Goal: Submit feedback/report problem

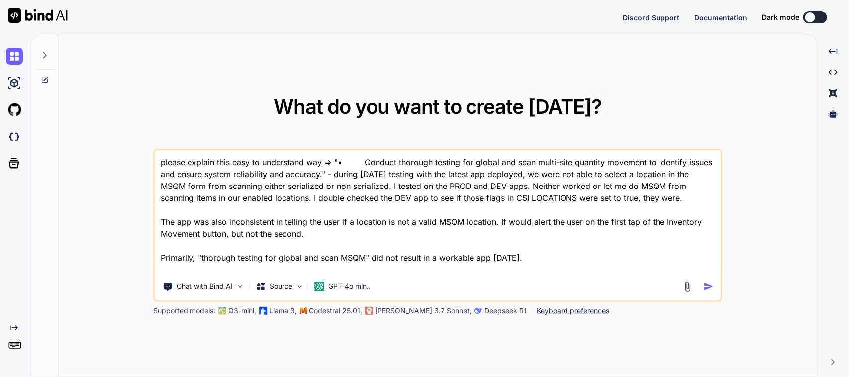
type textarea "x"
drag, startPoint x: 532, startPoint y: 259, endPoint x: 0, endPoint y: 68, distance: 565.4
click at [0, 73] on div "Created with Pixso. What do you want to create [DATE]? please explain this easy…" at bounding box center [424, 206] width 849 height 342
type textarea "P"
type textarea "x"
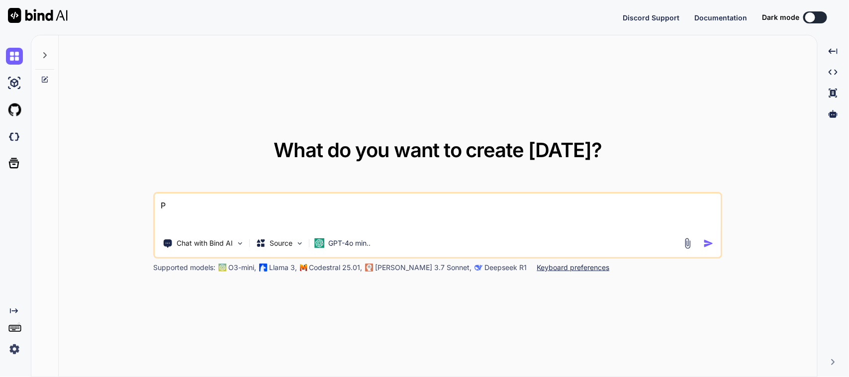
type textarea "Pl"
type textarea "x"
type textarea "Ple"
type textarea "x"
type textarea "Plea"
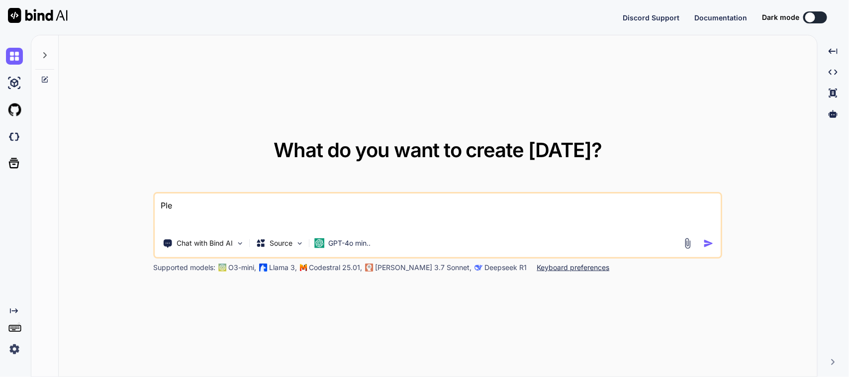
type textarea "x"
type textarea "Pleas"
type textarea "x"
type textarea "Please"
type textarea "x"
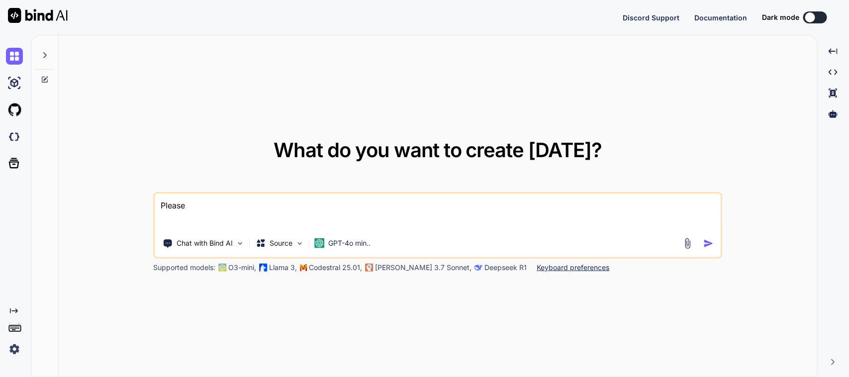
type textarea "Please"
type textarea "x"
type textarea "Please i"
type textarea "x"
type textarea "Please im"
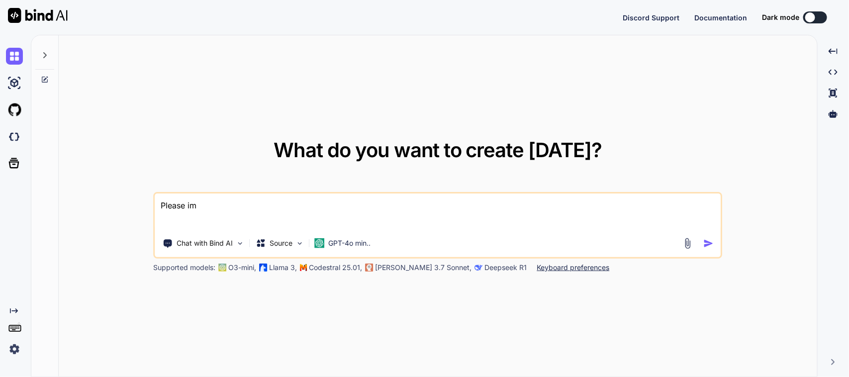
type textarea "x"
type textarea "Please imp"
type textarea "x"
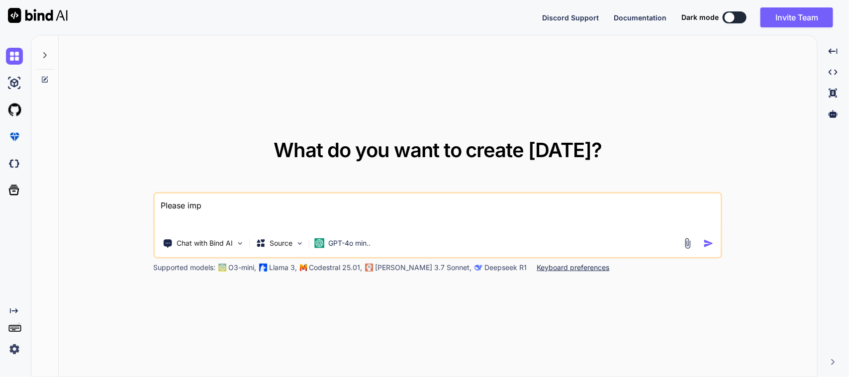
type textarea "Please impo"
type textarea "x"
type textarea "Please impor"
type textarea "x"
type textarea "Please imporv"
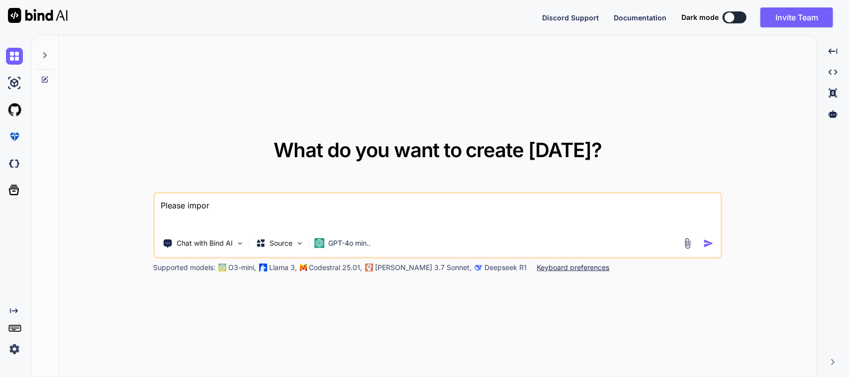
type textarea "x"
type textarea "Please imporve"
type textarea "x"
type textarea "Please imporve"
type textarea "x"
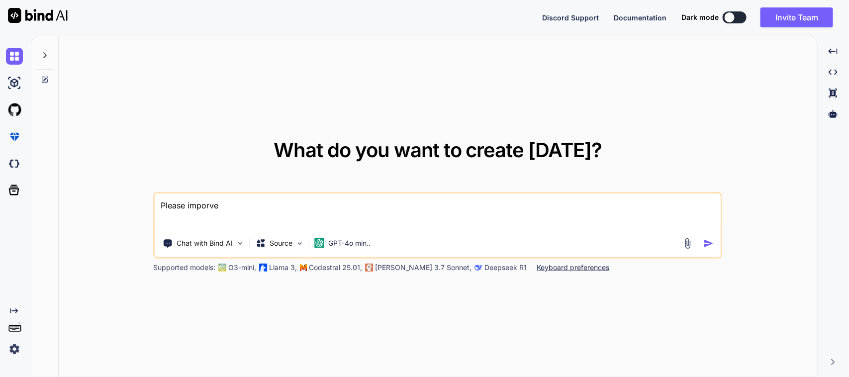
type textarea "Please imporve t"
type textarea "x"
type textarea "Please imporve th"
type textarea "x"
type textarea "Please imporve thi"
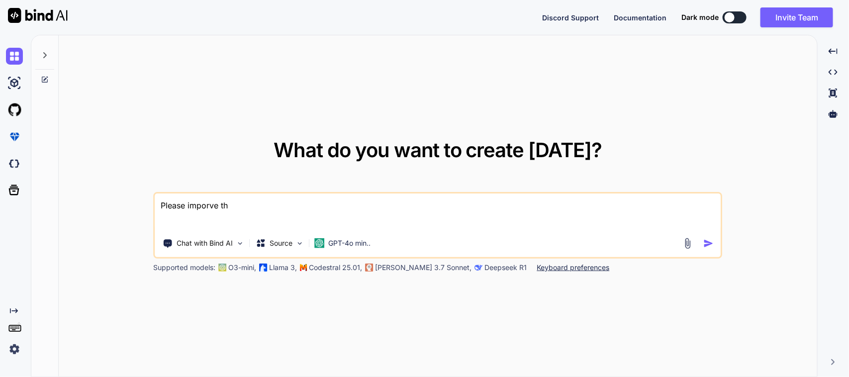
type textarea "x"
type textarea "Please imporve this"
type textarea "x"
type textarea "Please imporve this"
type textarea "x"
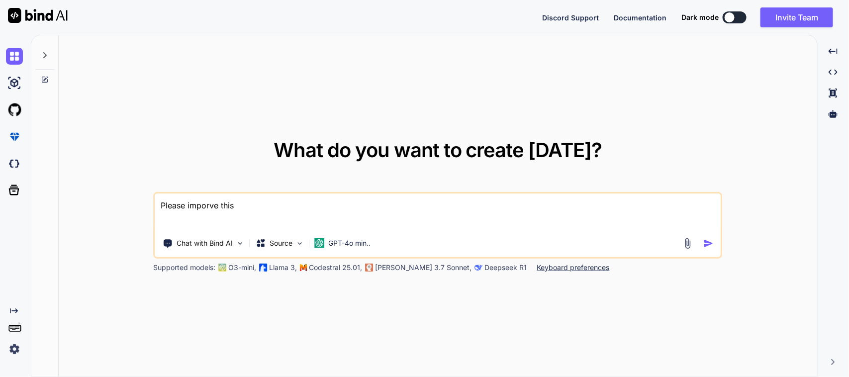
type textarea "Please imporve this m"
type textarea "x"
type textarea "Please imporve this ma"
type textarea "x"
type textarea "Please imporve this mai"
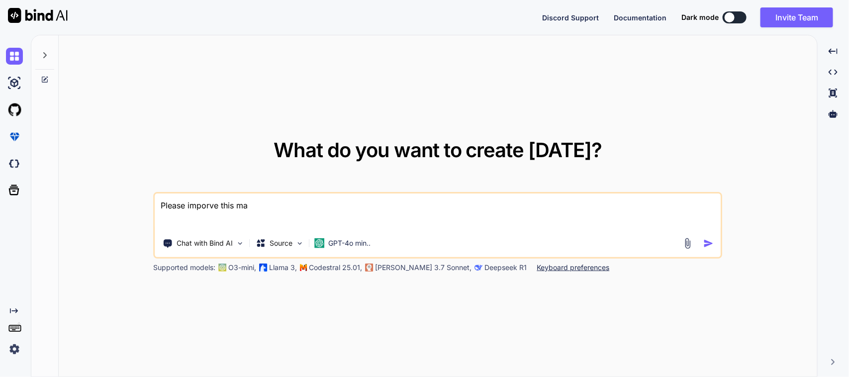
type textarea "x"
type textarea "Please imporve this mail;"
type textarea "x"
type textarea "Please imporve this mail;"
type textarea "x"
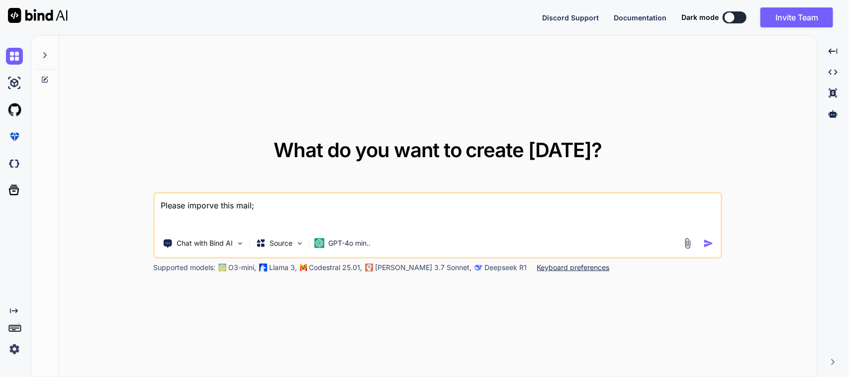
type textarea "Please imporve this mail;"
type textarea "x"
type textarea "Please imporve this mail"
type textarea "x"
type textarea "Please imporve this mail"
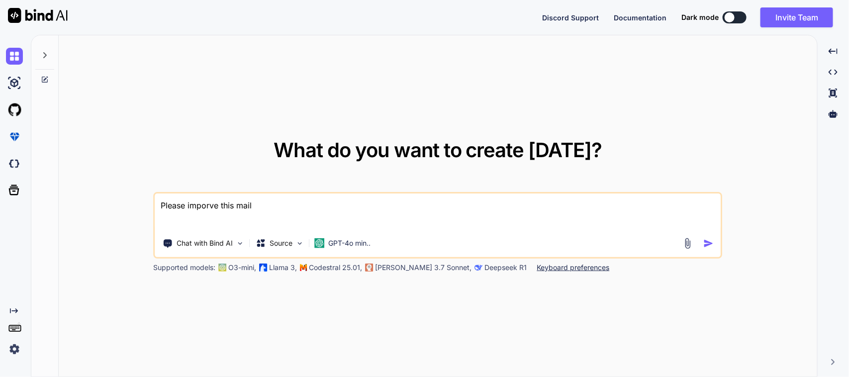
type textarea "x"
type textarea "Please imporve this mail i"
type textarea "x"
type textarea "Please imporve this mail in"
type textarea "x"
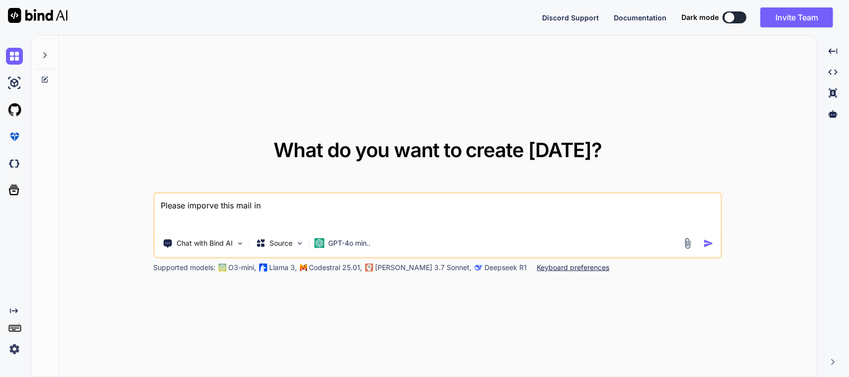
type textarea "Please imporve this mail in"
type textarea "x"
type textarea "Please imporve this mail in f"
type textarea "x"
type textarea "Please imporve this mail in fo"
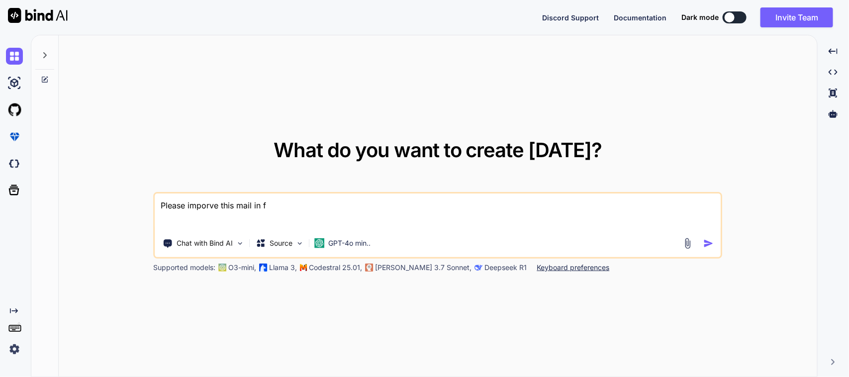
type textarea "x"
type textarea "Please imporve this mail in for"
type textarea "x"
type textarea "Please imporve this mail in fora"
type textarea "x"
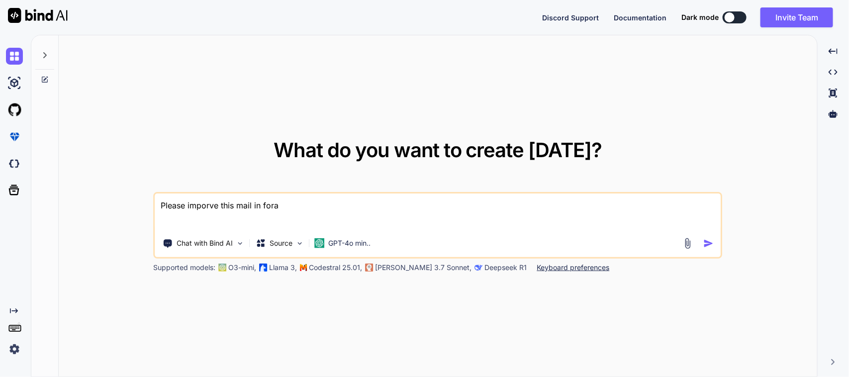
type textarea "Please imporve this mail in for"
type textarea "x"
type textarea "Please imporve this mail in form"
type textarea "x"
type textarea "Please imporve this mail in forml"
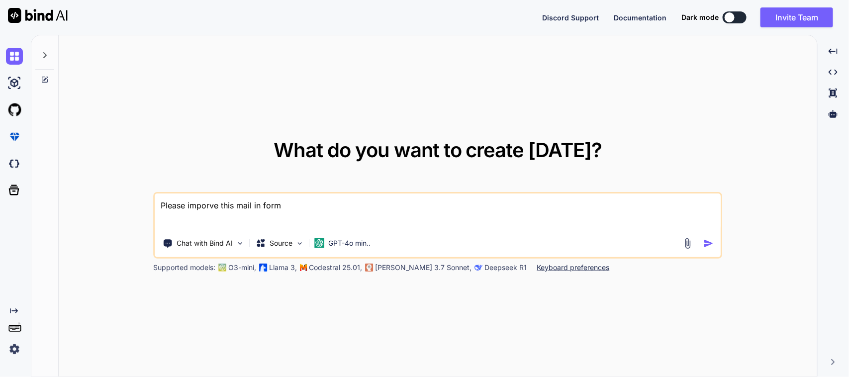
type textarea "x"
type textarea "Please imporve this mail in form"
type textarea "x"
type textarea "Please imporve this mail in forma"
type textarea "x"
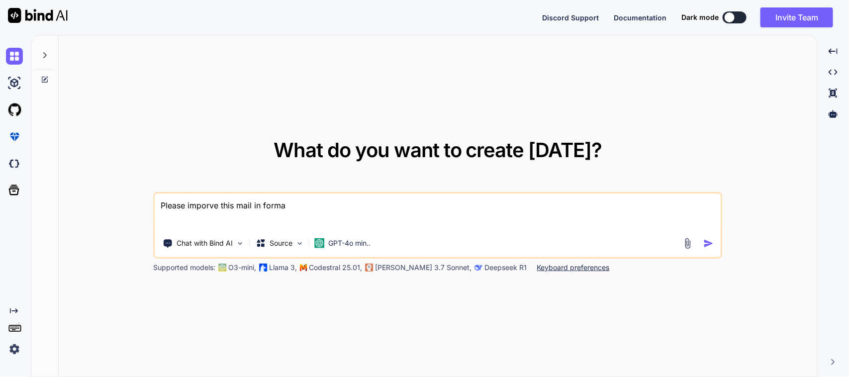
type textarea "Please imporve this mail in formal"
type textarea "x"
type textarea "Please imporve this mail in formal"
type textarea "x"
type textarea "Please imporve this mail in formal w"
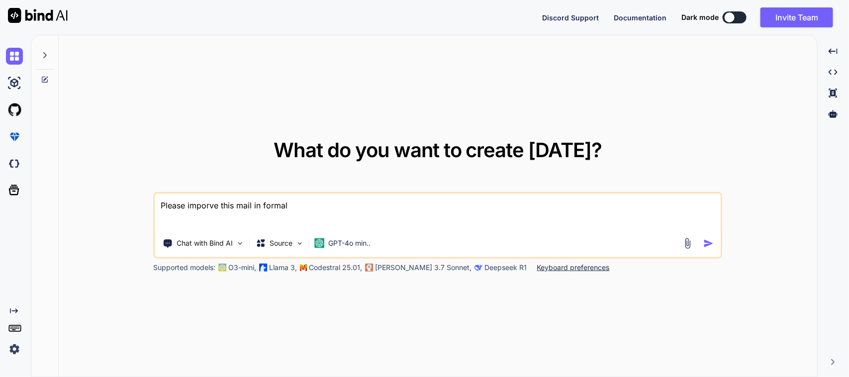
type textarea "x"
type textarea "Please imporve this mail in formal wa"
type textarea "x"
type textarea "Please imporve this mail in formal way"
type textarea "x"
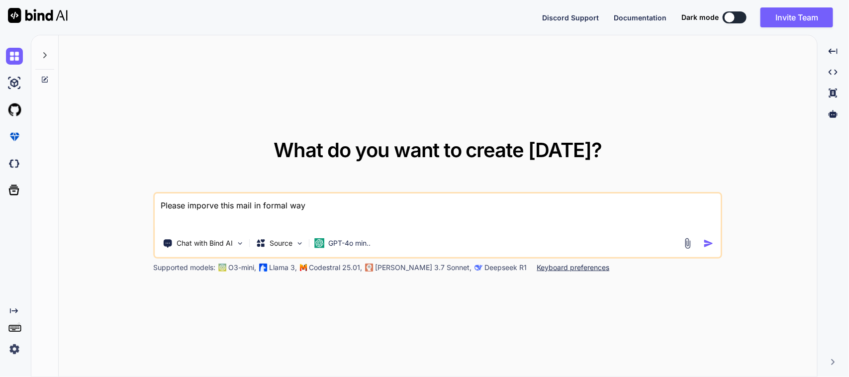
type textarea "Please improve this mail in formal way"
type textarea "x"
click at [347, 205] on textarea "Please improve this mail in formal way" at bounding box center [437, 211] width 565 height 37
type textarea "Please improve this mail in formal way"
type textarea "x"
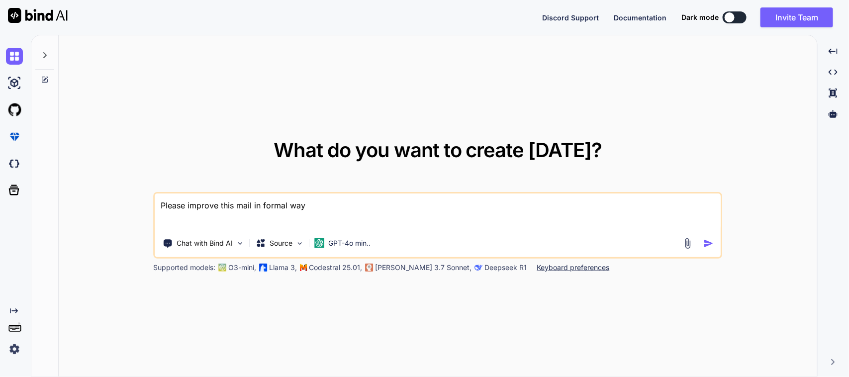
type textarea "Please improve this mail in formal way ="
type textarea "x"
type textarea "Please improve this mail in formal way =>"
type textarea "x"
type textarea "Please improve this mail in formal way =>"
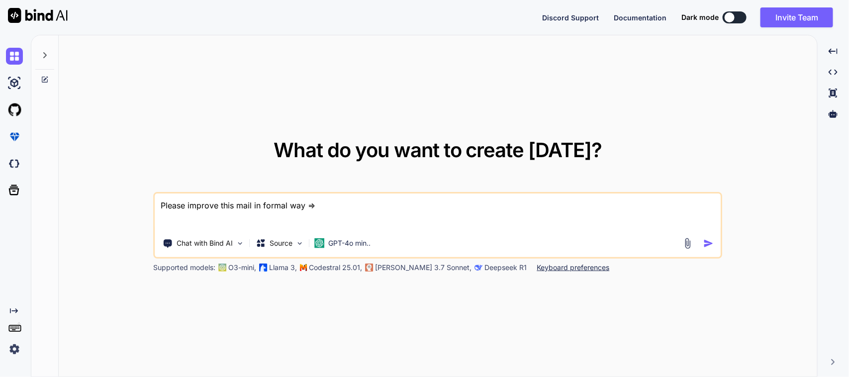
type textarea "x"
type textarea "Please improve this mail in formal way => Hi [PERSON_NAME], The issue that clie…"
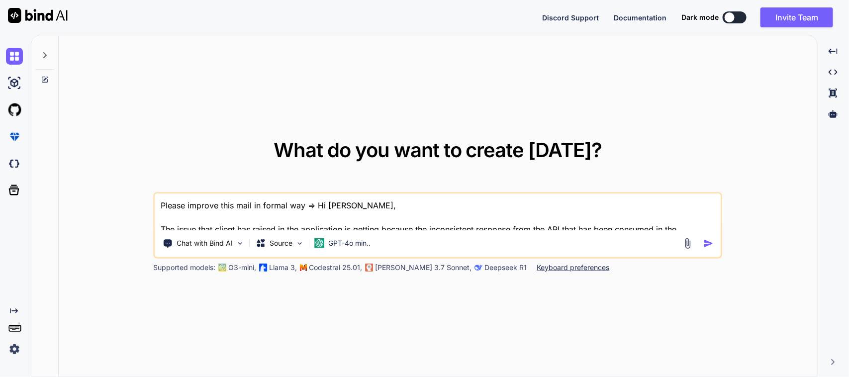
scroll to position [311, 0]
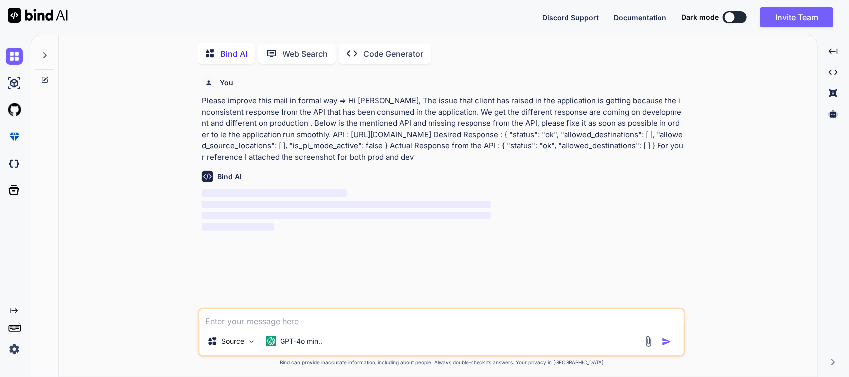
scroll to position [4, 0]
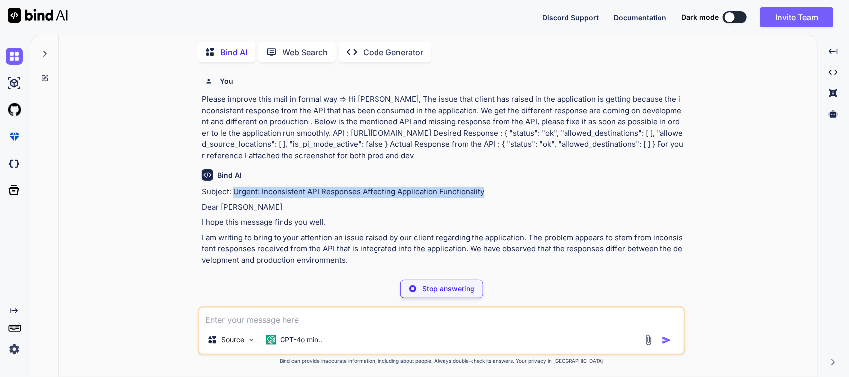
drag, startPoint x: 234, startPoint y: 190, endPoint x: 491, endPoint y: 191, distance: 257.6
click at [491, 191] on p "Subject: Urgent: Inconsistent API Responses Affecting Application Functionality" at bounding box center [442, 191] width 481 height 11
copy p "Urgent: Inconsistent API Responses Affecting Application Functionality"
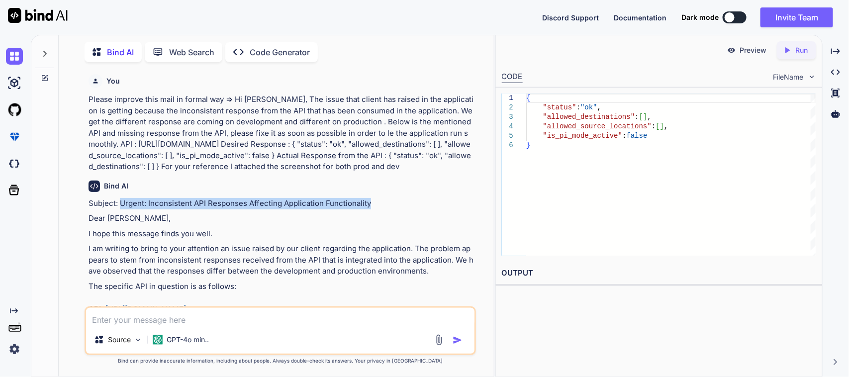
type textarea "x"
